Goal: Task Accomplishment & Management: Use online tool/utility

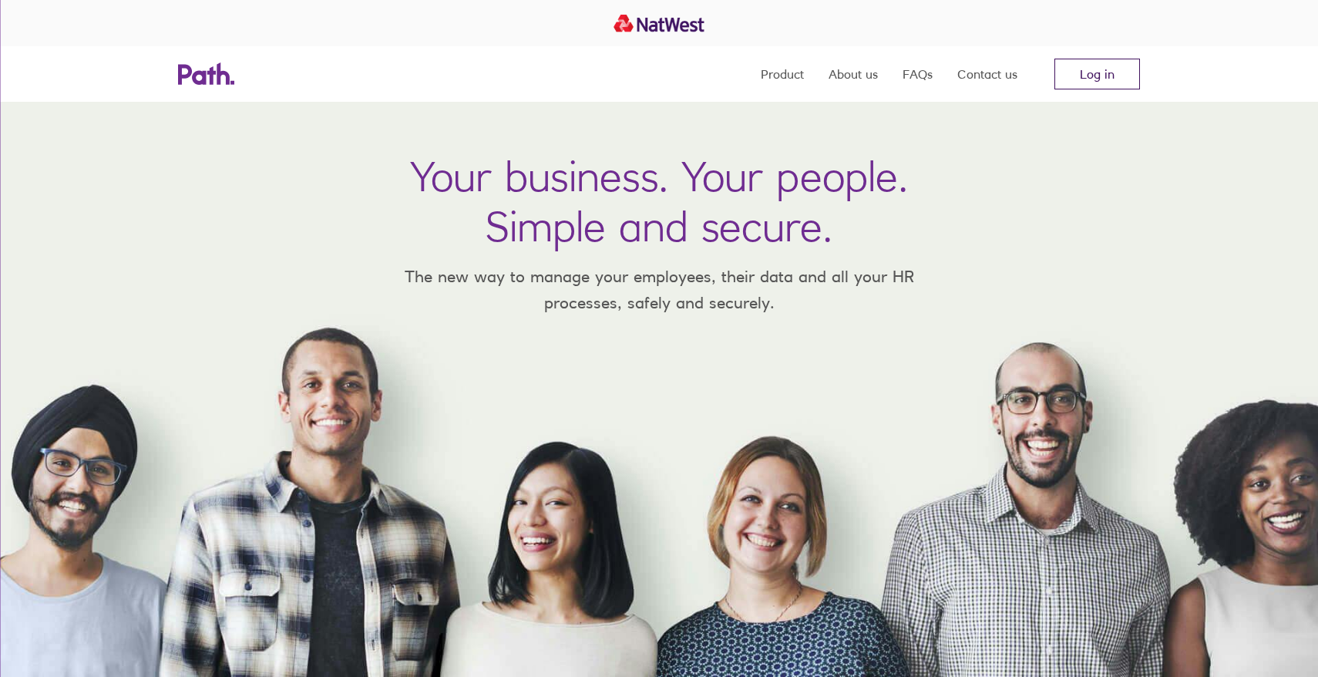
click at [1118, 80] on link "Log in" at bounding box center [1098, 74] width 86 height 31
click at [1100, 87] on link "Log in" at bounding box center [1098, 74] width 86 height 31
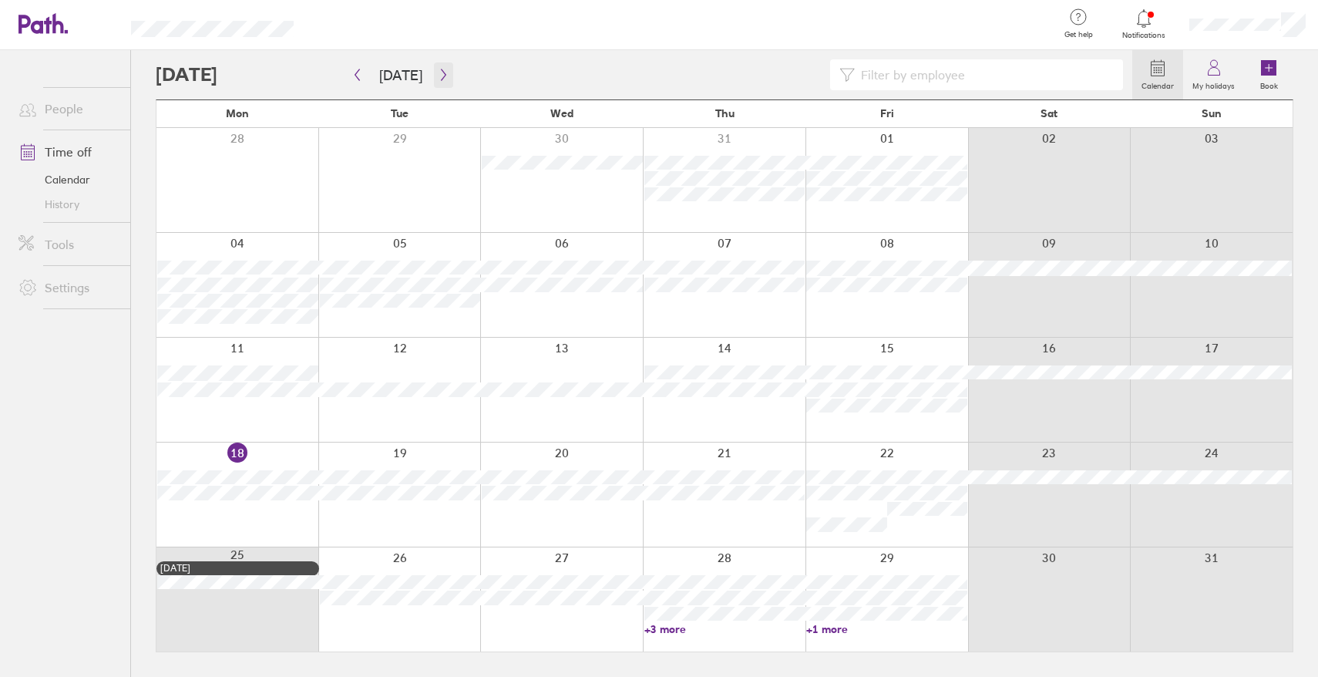
click at [443, 75] on icon "button" at bounding box center [444, 75] width 12 height 12
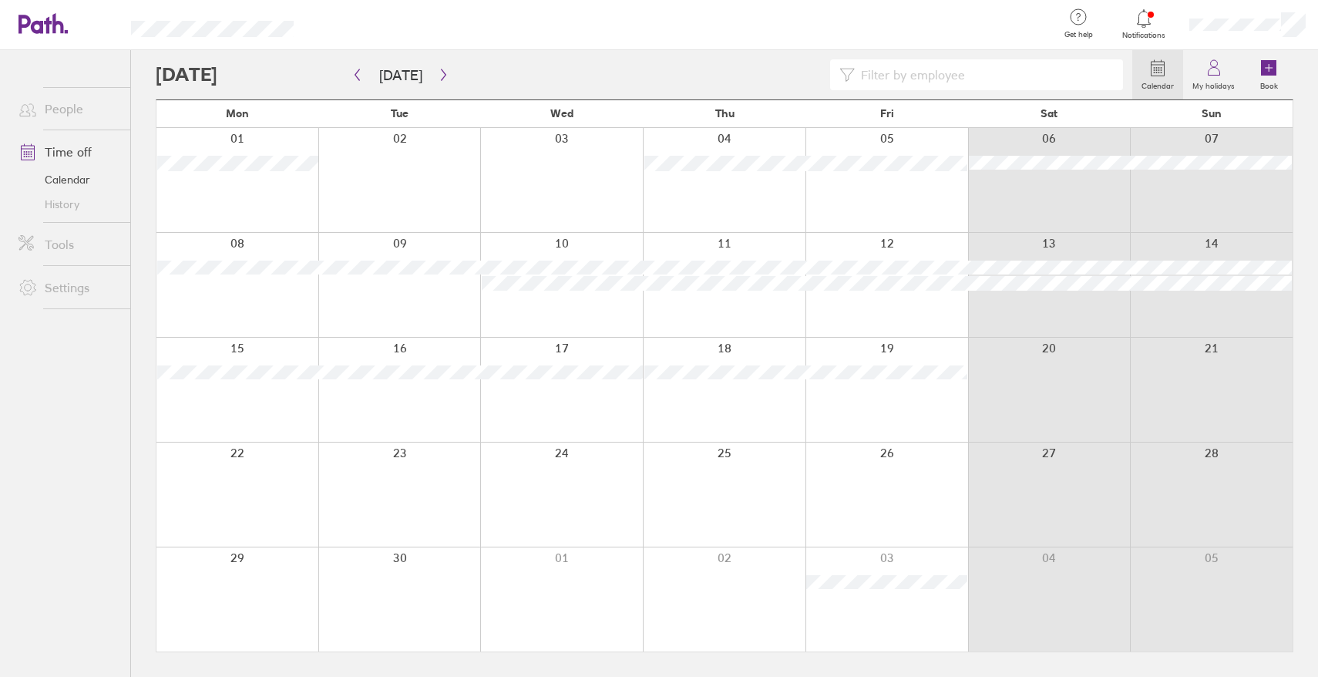
click at [1053, 365] on div at bounding box center [1049, 390] width 163 height 104
